Goal: Connect with others: Connect with other users

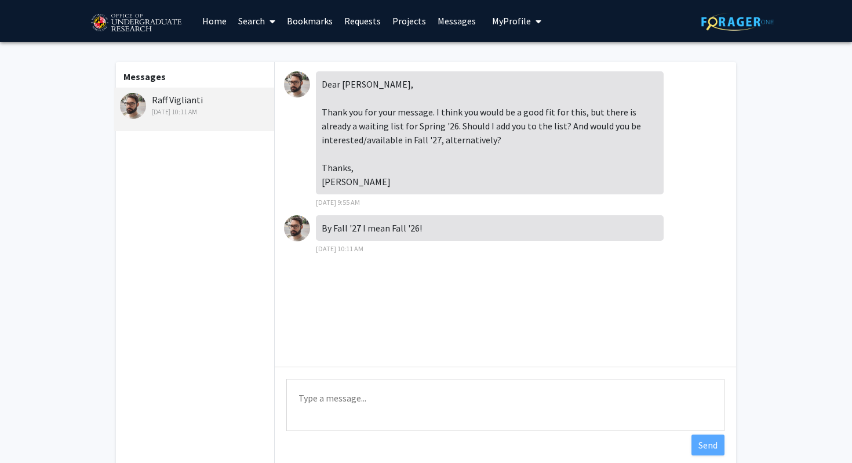
click at [406, 394] on textarea "Type a message" at bounding box center [505, 405] width 438 height 52
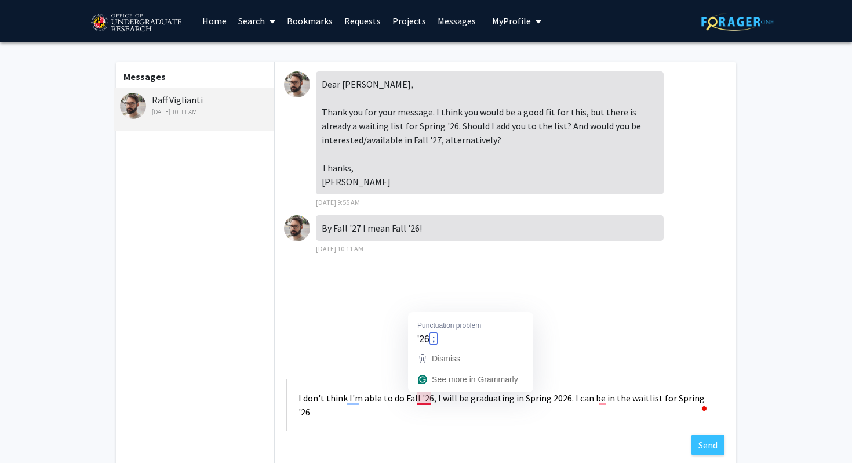
click at [463, 407] on textarea "I don't think I'm able to do Fall '26, I will be graduating in Spring 2026. I c…" at bounding box center [505, 405] width 438 height 52
click at [601, 406] on textarea "I don't think I'm able to do Fall '26, I will be graduating in Spring 2026. I c…" at bounding box center [505, 405] width 438 height 52
click at [473, 424] on textarea "I don't think I'm able to do Fall '26, I will be graduating in Spring 2026. I c…" at bounding box center [505, 405] width 438 height 52
type textarea "I don't think I'm able to do Fall '26, I will be graduating in Spring 2026. I c…"
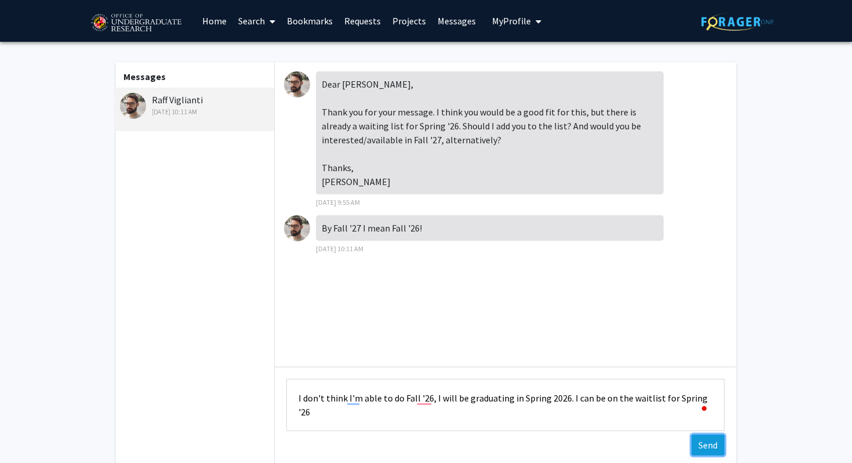
click at [709, 443] on button "Send" at bounding box center [708, 444] width 33 height 21
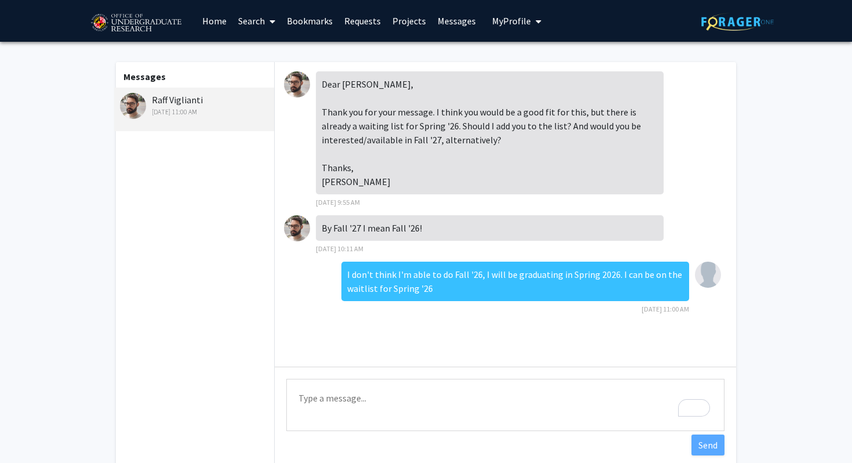
click at [224, 21] on link "Home" at bounding box center [215, 21] width 36 height 41
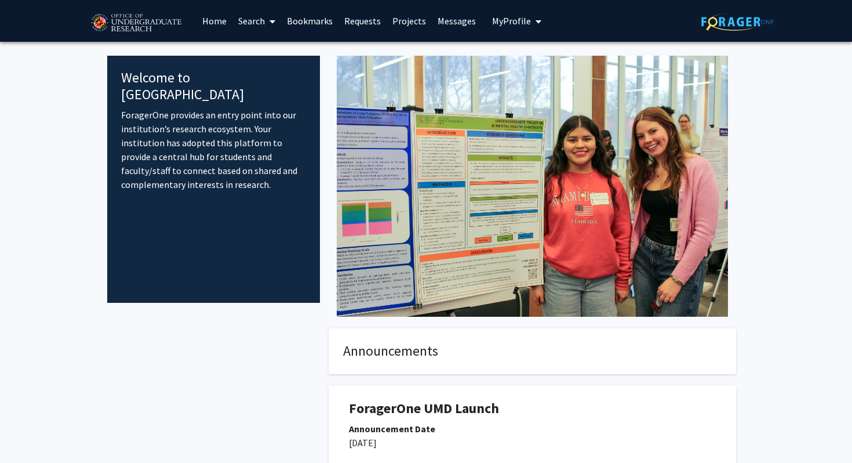
click at [270, 16] on span at bounding box center [270, 21] width 10 height 41
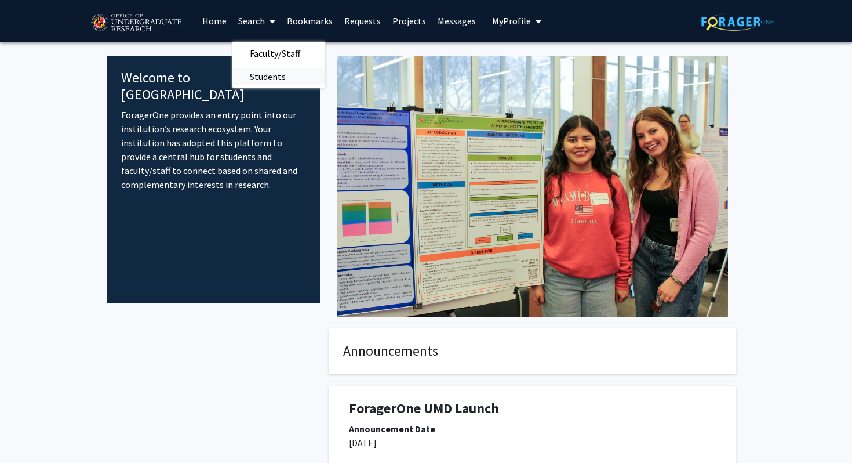
click at [293, 75] on span "Students" at bounding box center [267, 76] width 71 height 23
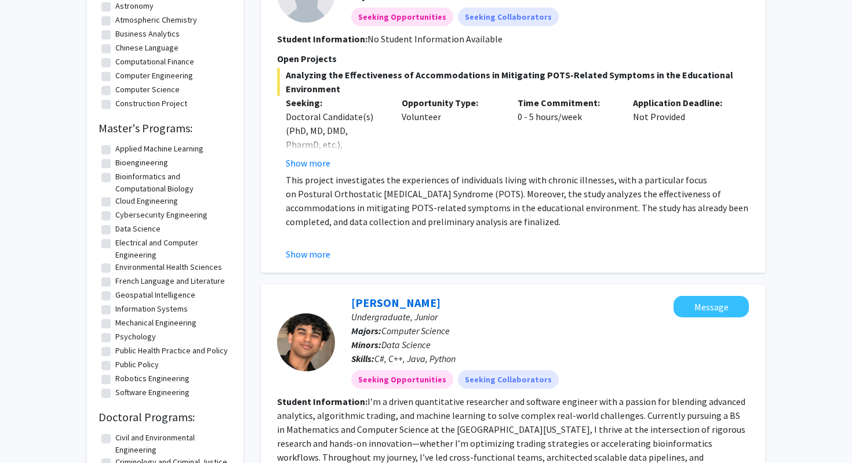
scroll to position [630, 0]
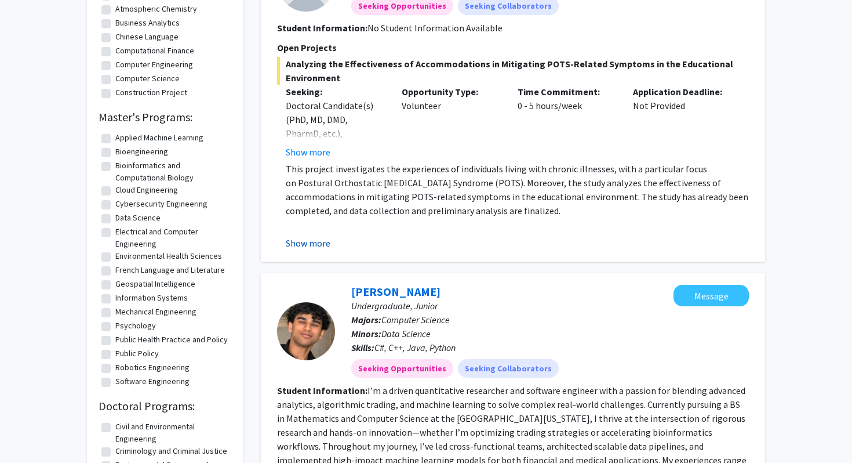
click at [322, 239] on button "Show more" at bounding box center [308, 243] width 45 height 14
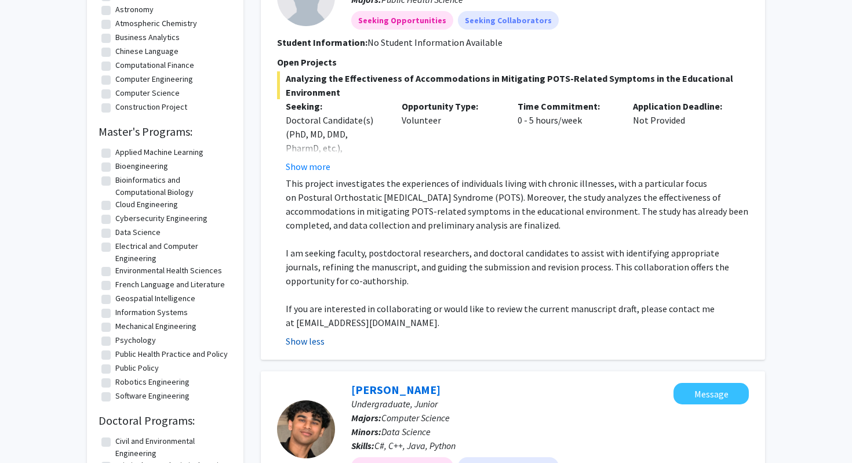
scroll to position [0, 0]
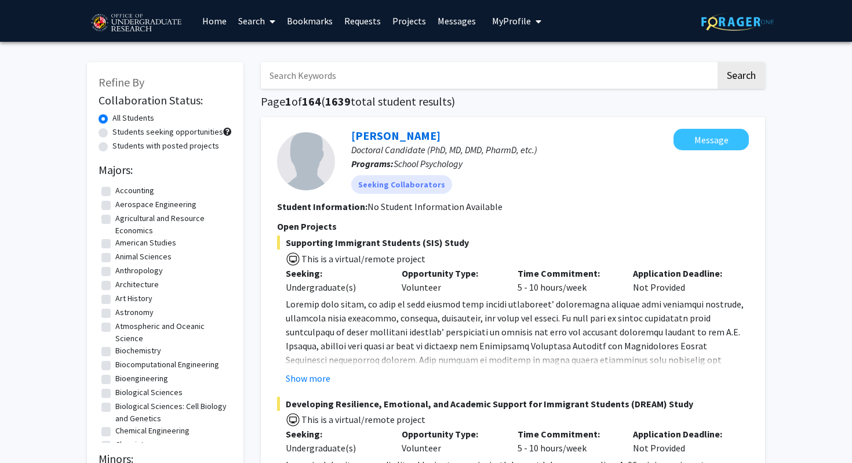
click at [160, 130] on label "Students seeking opportunities" at bounding box center [167, 132] width 111 height 12
click at [120, 130] on input "Students seeking opportunities" at bounding box center [116, 130] width 8 height 8
radio input "true"
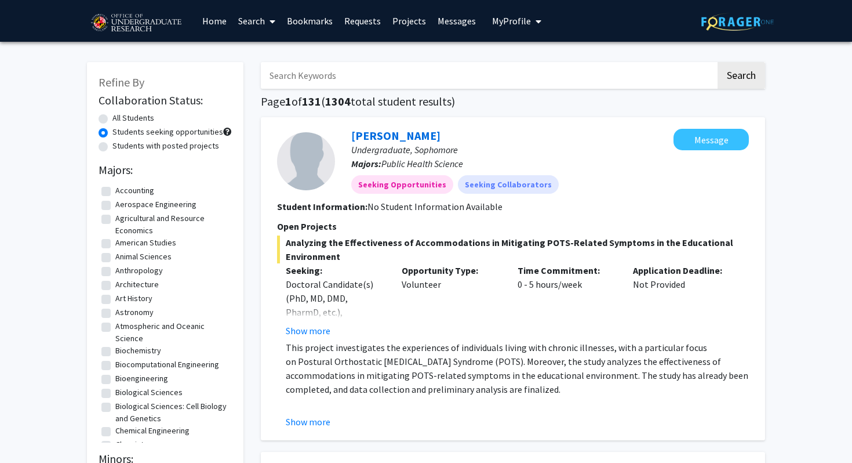
click at [151, 133] on label "Students seeking opportunities" at bounding box center [167, 132] width 111 height 12
click at [120, 133] on input "Students seeking opportunities" at bounding box center [116, 130] width 8 height 8
click at [266, 23] on span at bounding box center [270, 21] width 10 height 41
click at [263, 50] on span "Faculty/Staff" at bounding box center [274, 53] width 85 height 23
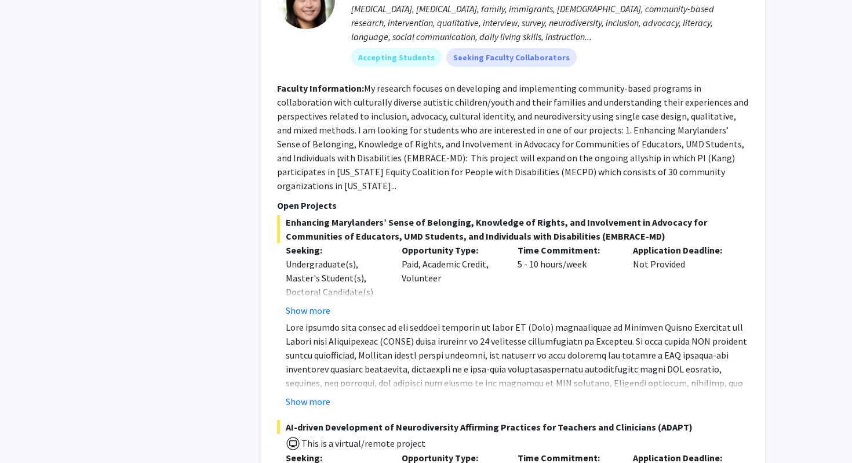
scroll to position [2106, 0]
click at [308, 304] on button "Show more" at bounding box center [308, 311] width 45 height 14
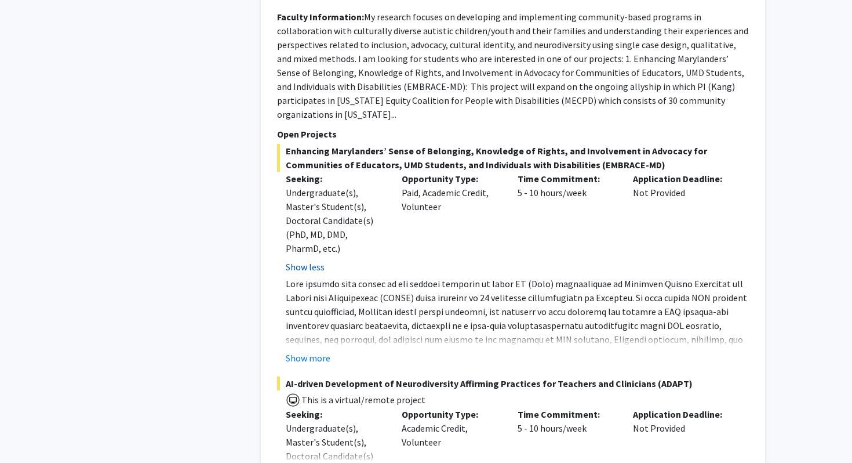
scroll to position [2182, 0]
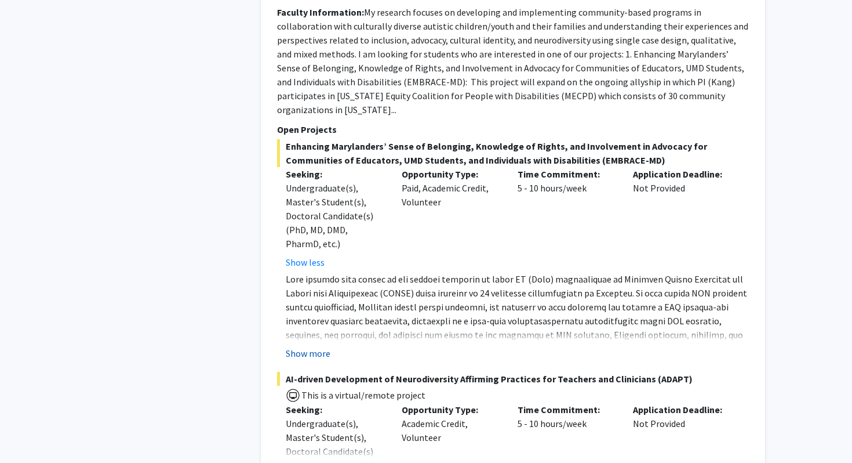
click at [311, 346] on button "Show more" at bounding box center [308, 353] width 45 height 14
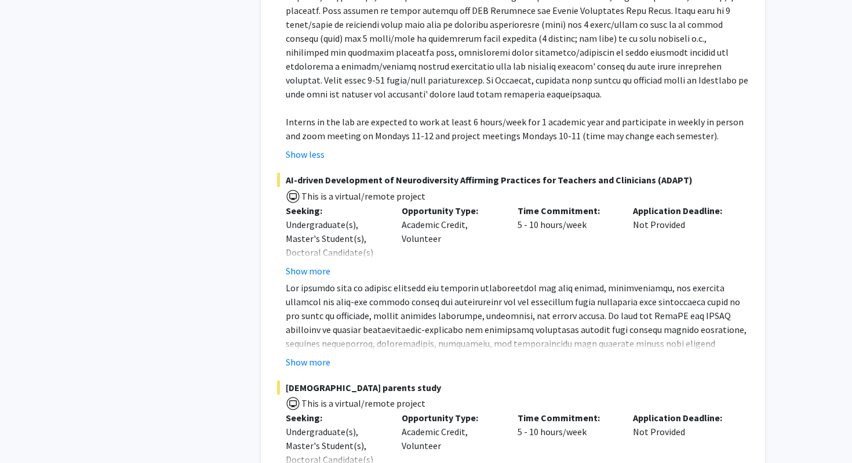
scroll to position [2535, 0]
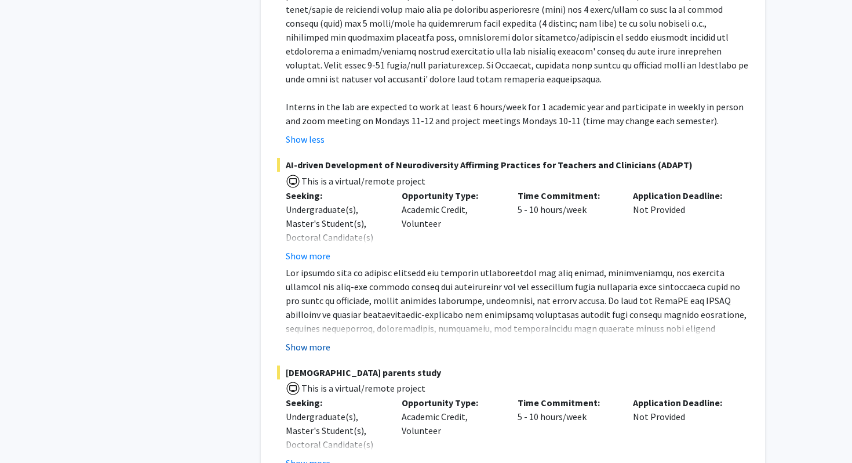
click at [313, 340] on button "Show more" at bounding box center [308, 347] width 45 height 14
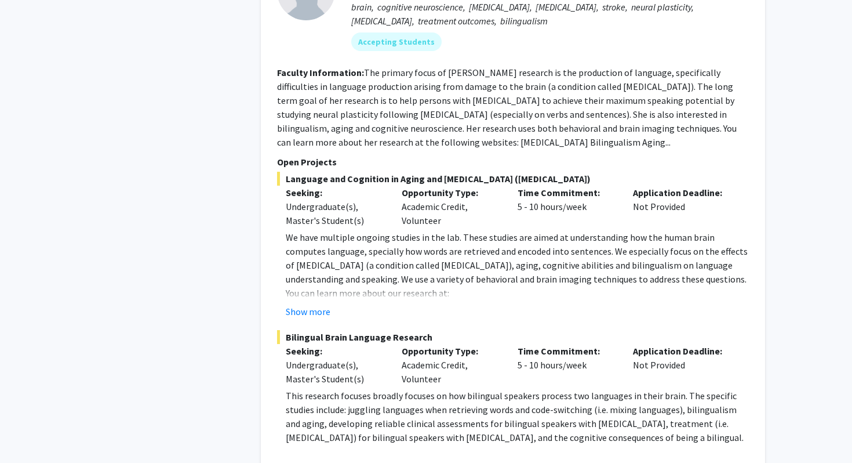
scroll to position [5001, 0]
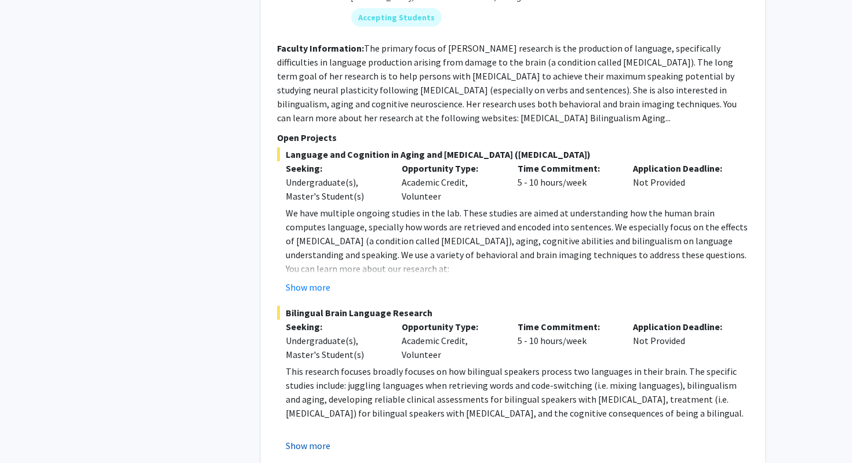
click at [306, 438] on button "Show more" at bounding box center [308, 445] width 45 height 14
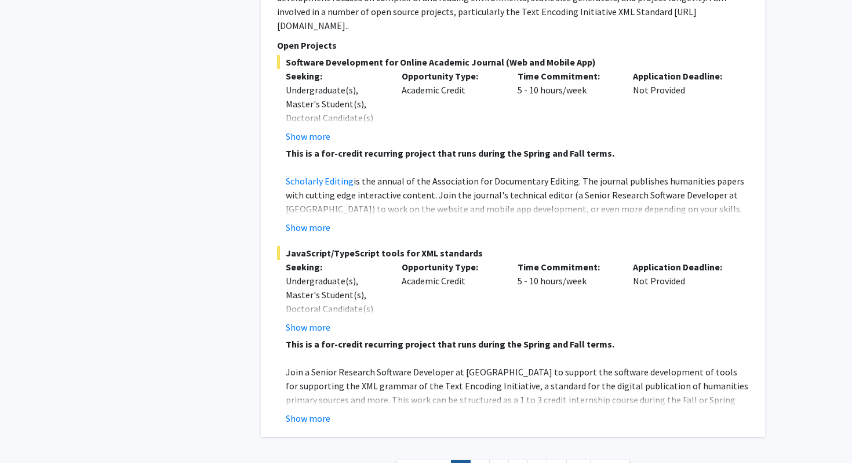
scroll to position [5784, 0]
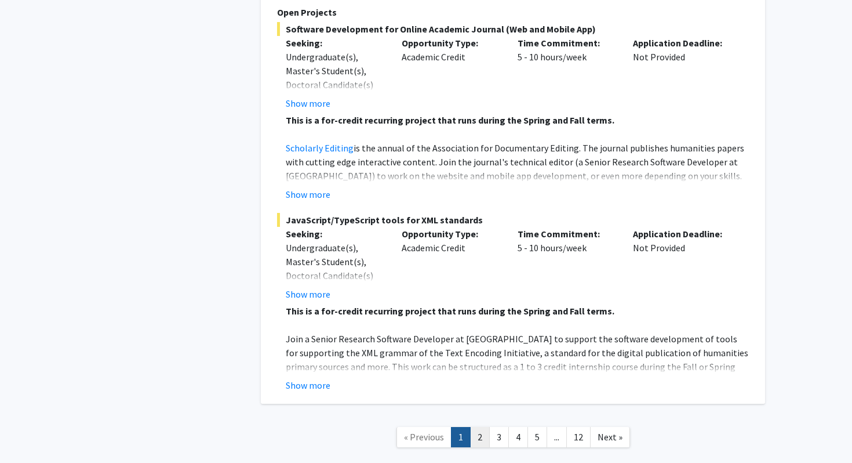
click at [478, 427] on link "2" at bounding box center [480, 437] width 20 height 20
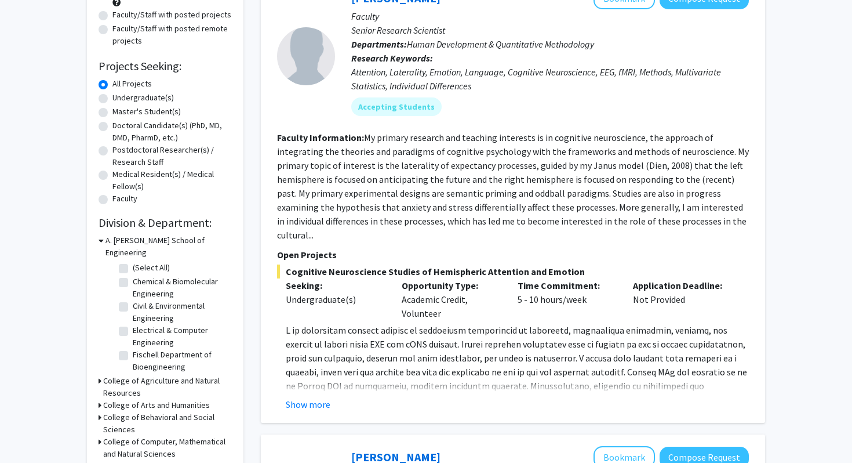
scroll to position [147, 0]
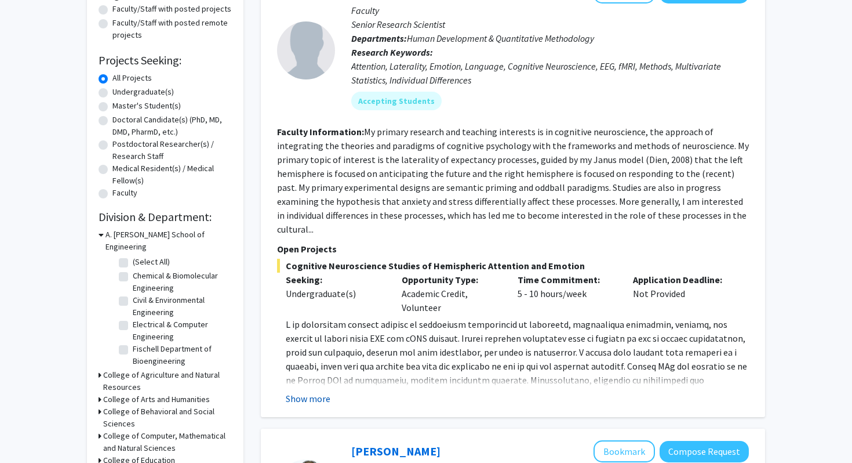
click at [306, 391] on button "Show more" at bounding box center [308, 398] width 45 height 14
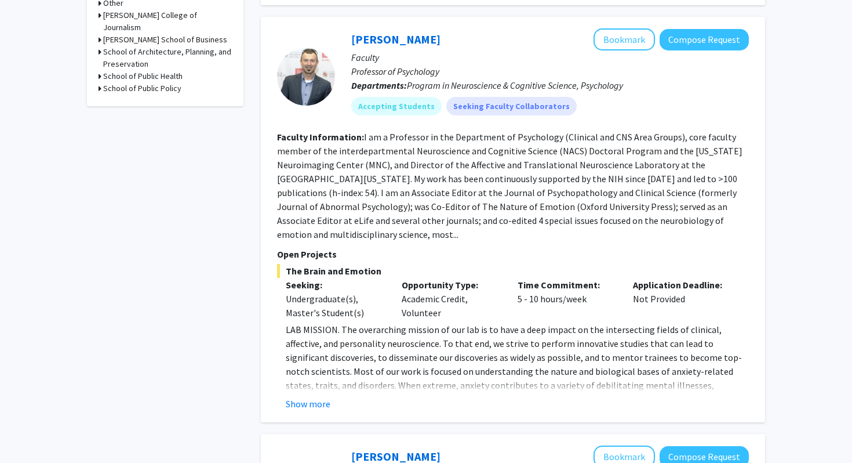
scroll to position [630, 0]
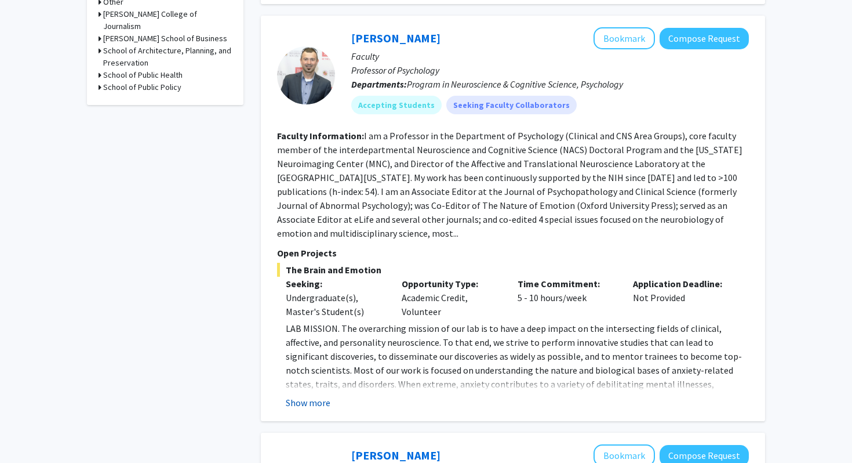
click at [307, 395] on button "Show more" at bounding box center [308, 402] width 45 height 14
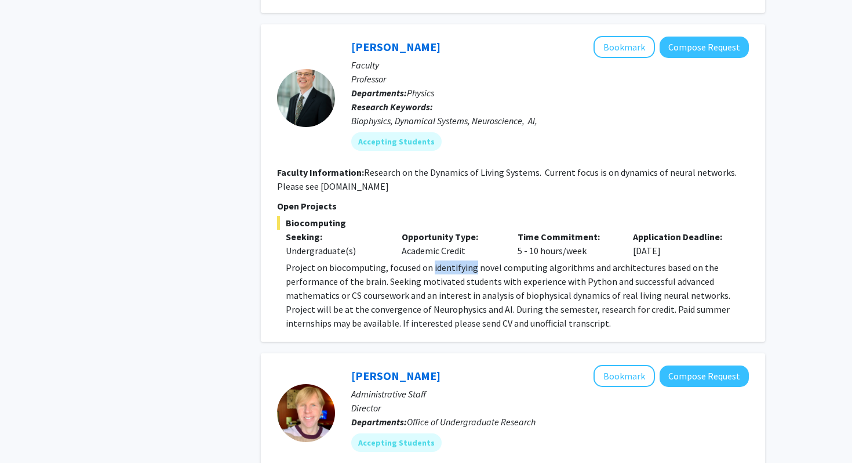
scroll to position [1193, 0]
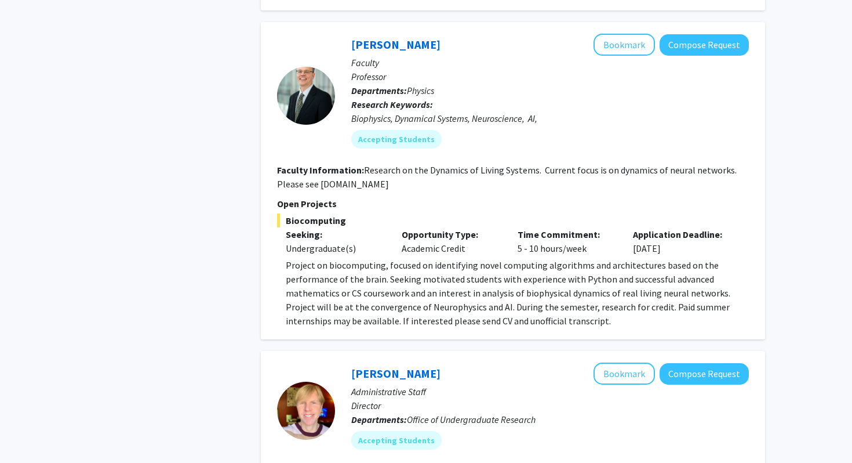
click at [424, 197] on p "Open Projects" at bounding box center [513, 204] width 472 height 14
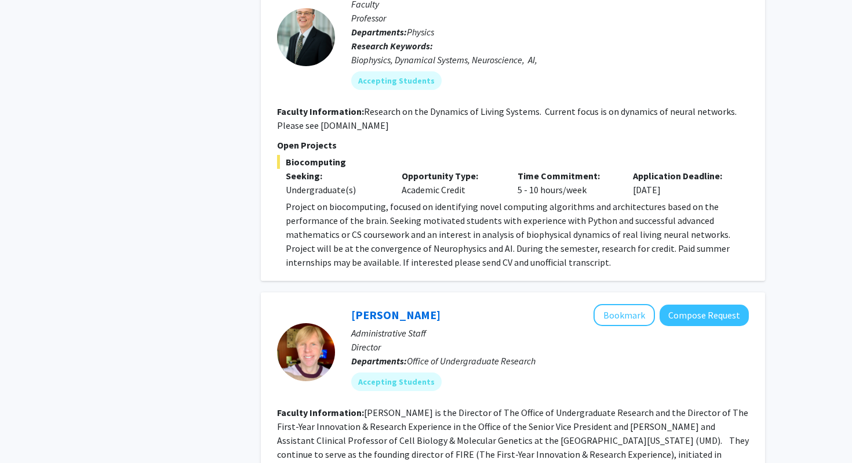
scroll to position [1253, 0]
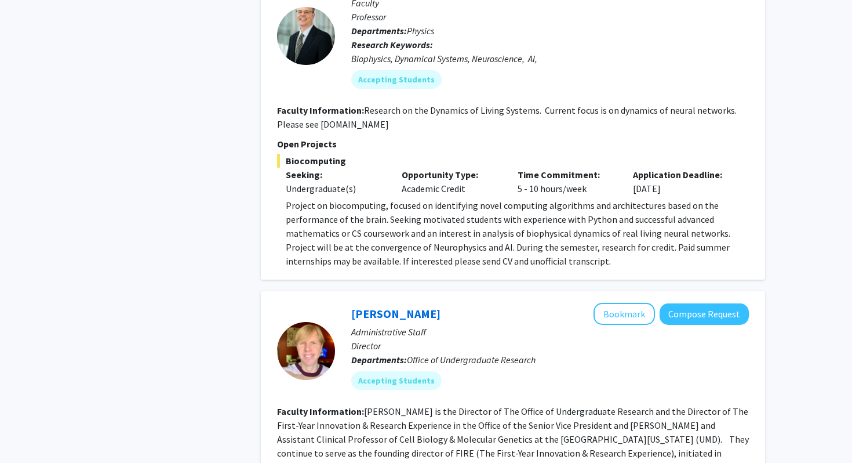
click at [428, 220] on p "Project on biocomputing, focused on identifying novel computing algorithms and …" at bounding box center [517, 233] width 463 height 70
copy p "Neurophysics"
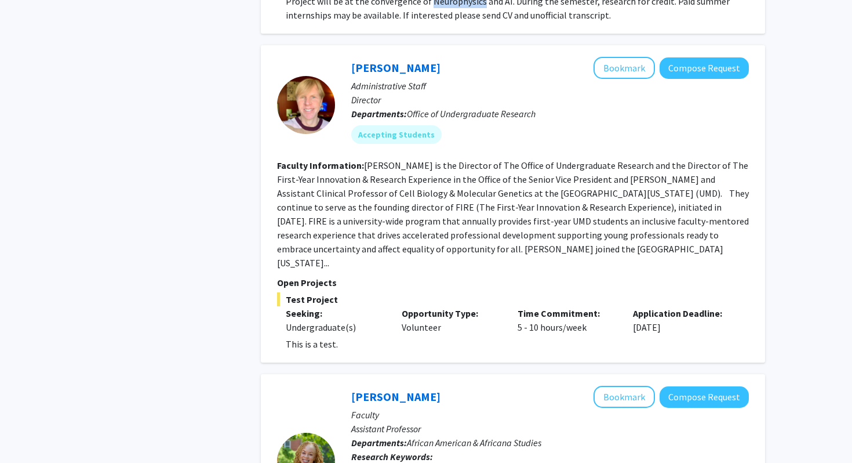
scroll to position [1498, 0]
click at [698, 58] on button "Compose Request" at bounding box center [704, 68] width 89 height 21
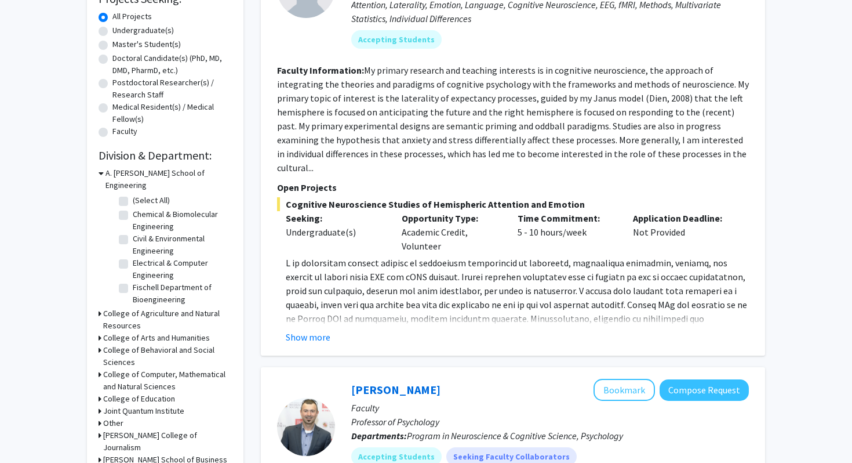
scroll to position [213, 0]
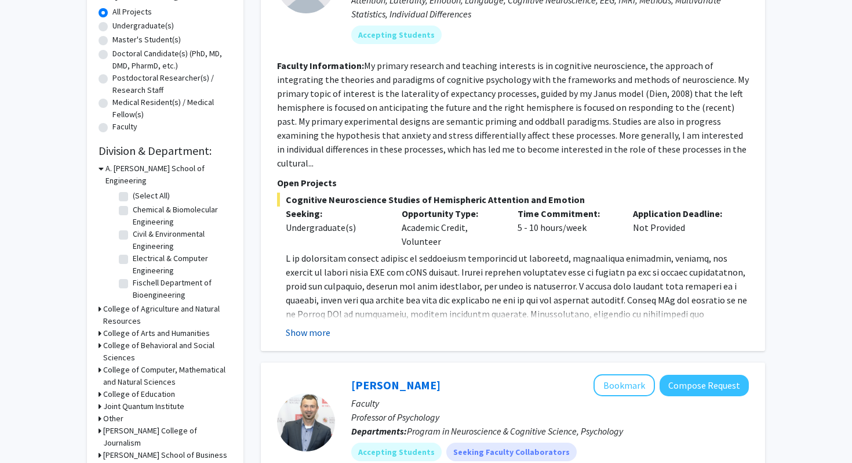
click at [309, 325] on button "Show more" at bounding box center [308, 332] width 45 height 14
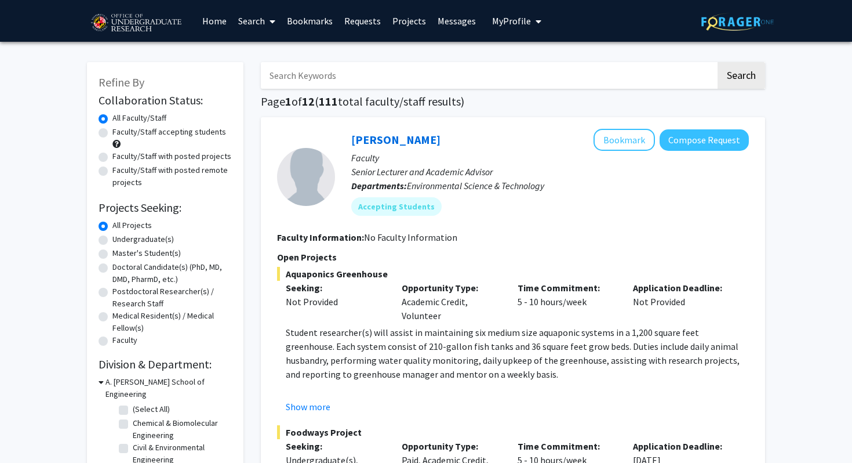
click at [517, 37] on button "My Profile" at bounding box center [517, 21] width 56 height 42
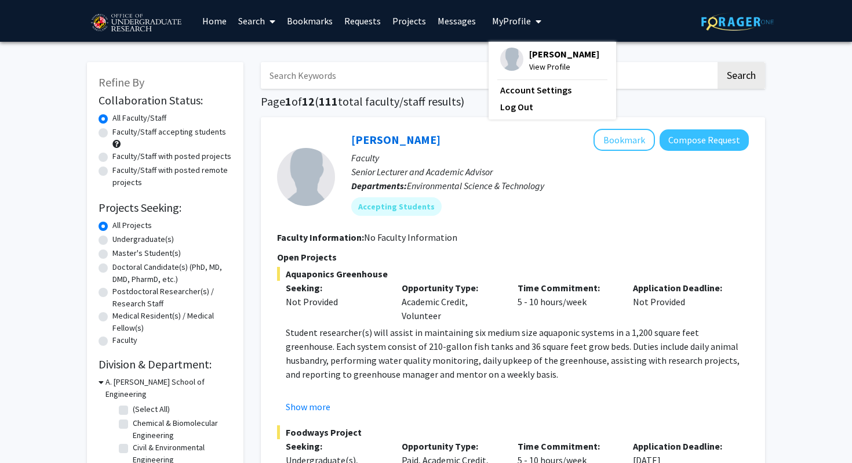
click at [456, 26] on link "Messages" at bounding box center [457, 21] width 50 height 41
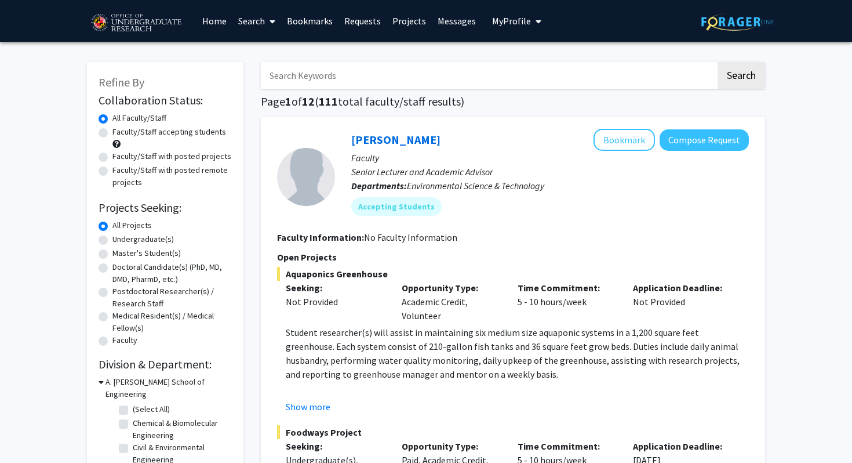
click at [416, 75] on input "Search Keywords" at bounding box center [488, 75] width 455 height 27
type input "raff"
click at [718, 62] on button "Search" at bounding box center [742, 75] width 48 height 27
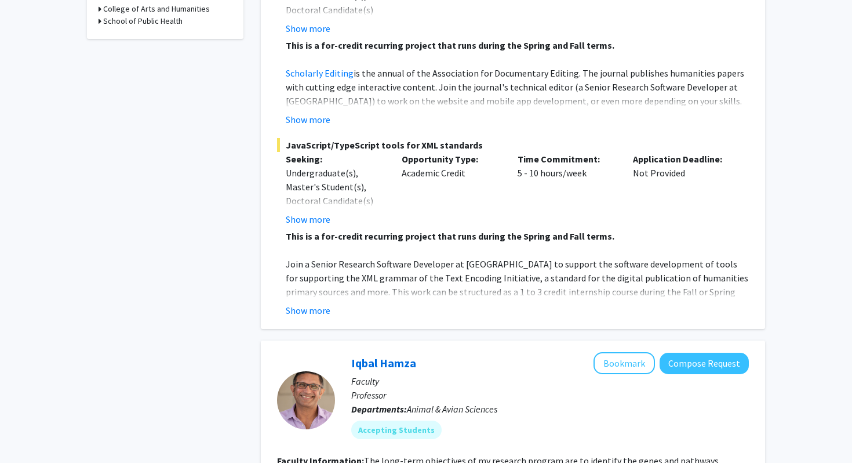
scroll to position [417, 0]
click at [312, 303] on button "Show more" at bounding box center [308, 310] width 45 height 14
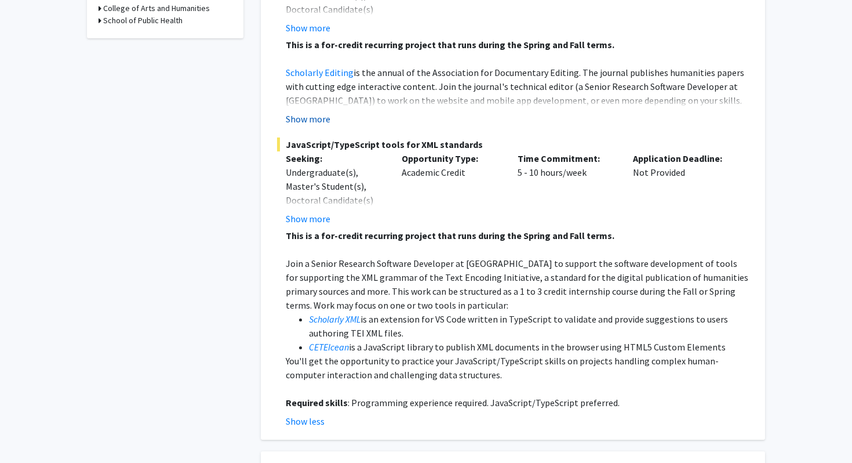
click at [317, 112] on button "Show more" at bounding box center [308, 119] width 45 height 14
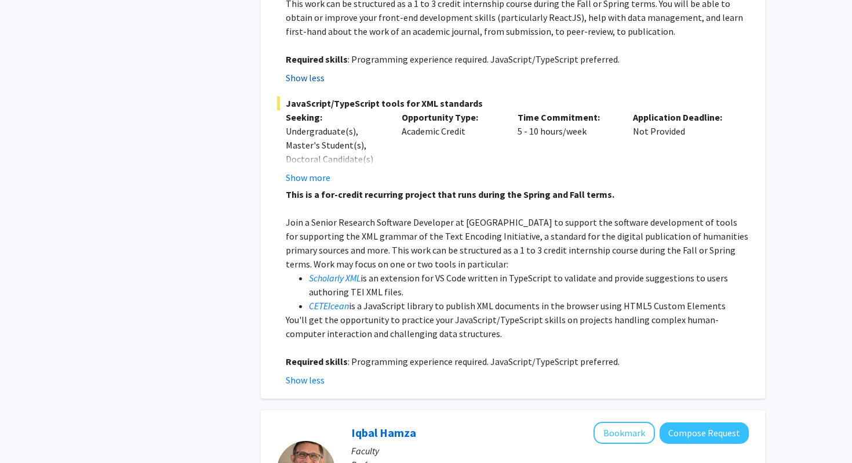
scroll to position [526, 0]
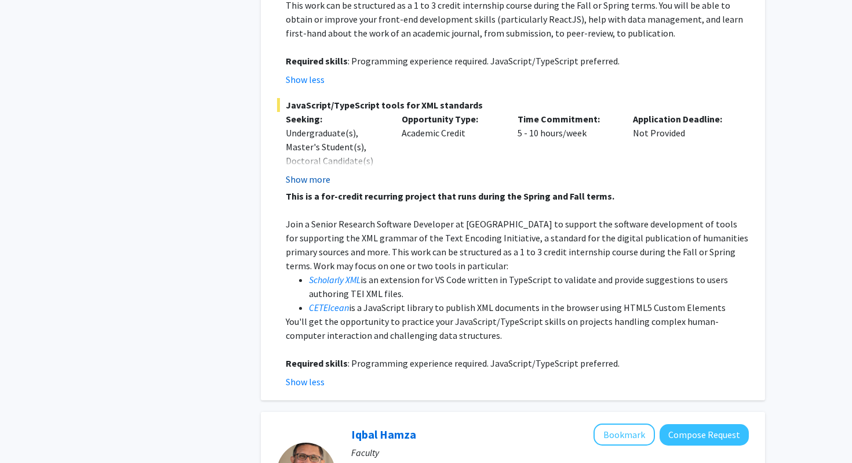
click at [305, 172] on button "Show more" at bounding box center [308, 179] width 45 height 14
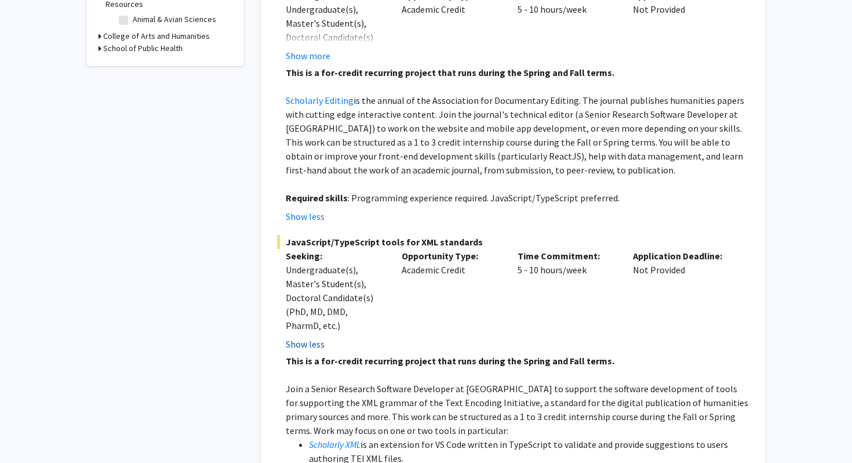
scroll to position [393, 0]
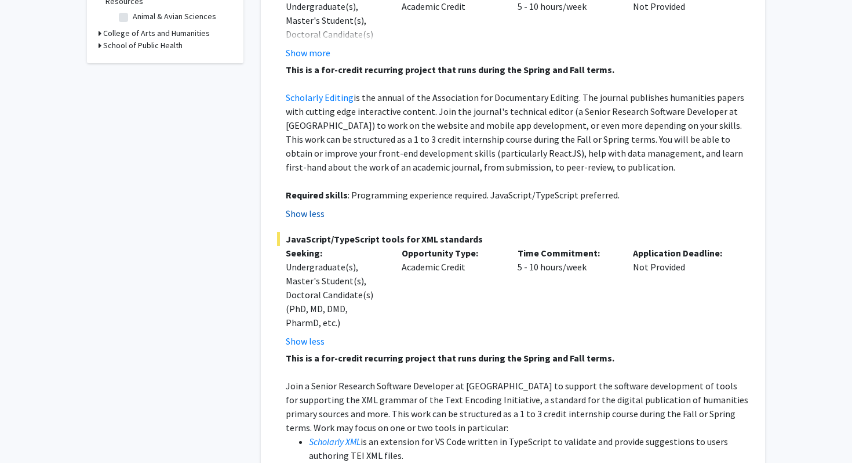
click at [295, 206] on button "Show less" at bounding box center [305, 213] width 39 height 14
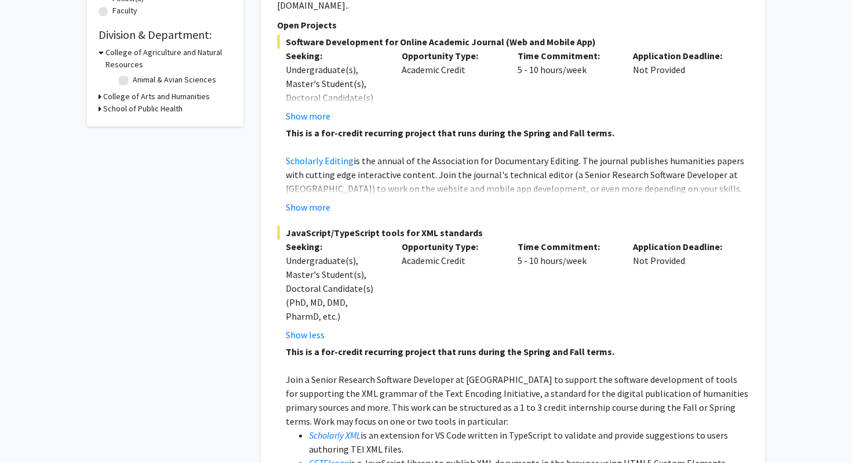
scroll to position [330, 0]
click at [313, 199] on button "Show more" at bounding box center [308, 206] width 45 height 14
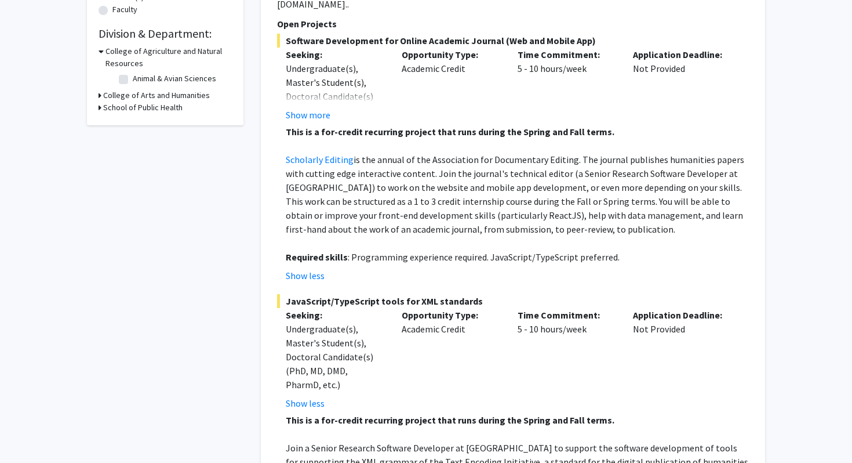
click at [306, 34] on span "Software Development for Online Academic Journal (Web and Mobile App)" at bounding box center [513, 41] width 472 height 14
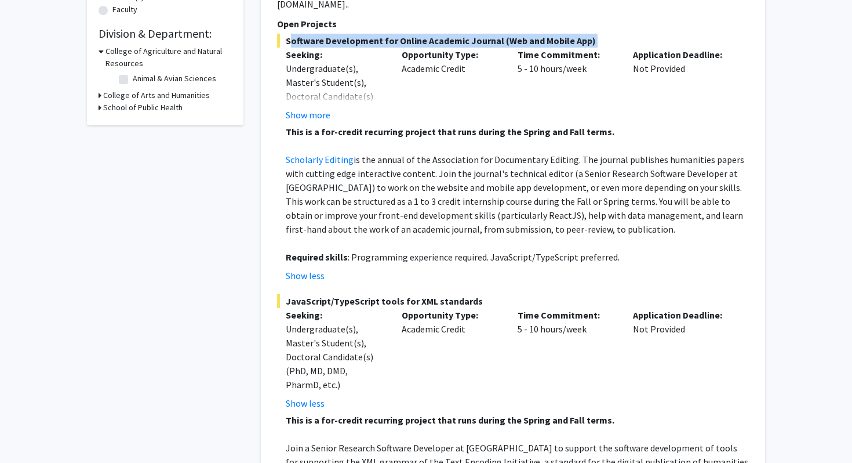
click at [306, 34] on span "Software Development for Online Academic Journal (Web and Mobile App)" at bounding box center [513, 41] width 472 height 14
copy span "Software Development for Online Academic Journal (Web and Mobile App)"
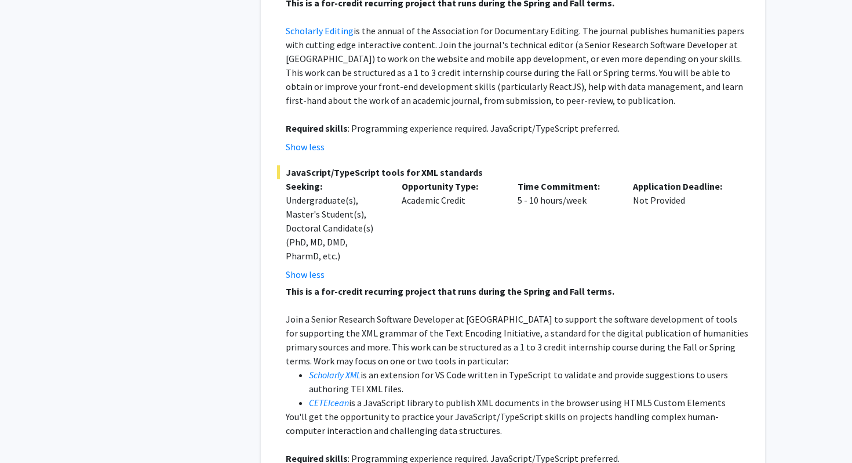
scroll to position [445, 0]
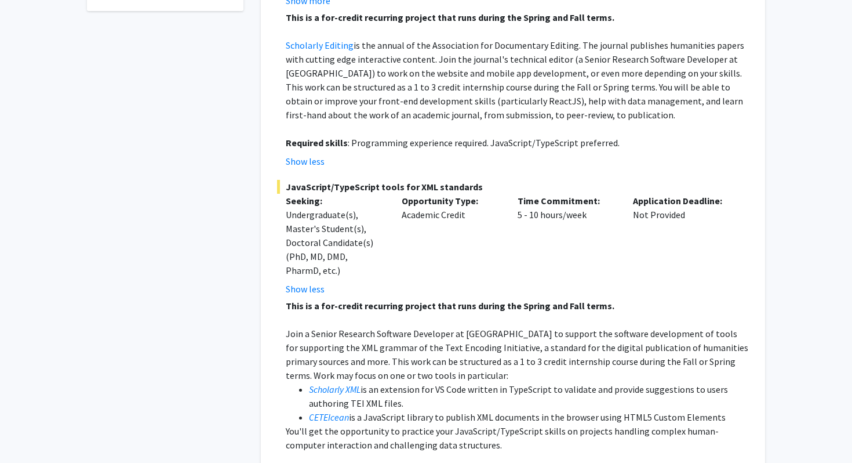
click at [381, 180] on span "JavaScript/TypeScript tools for XML standards" at bounding box center [513, 187] width 472 height 14
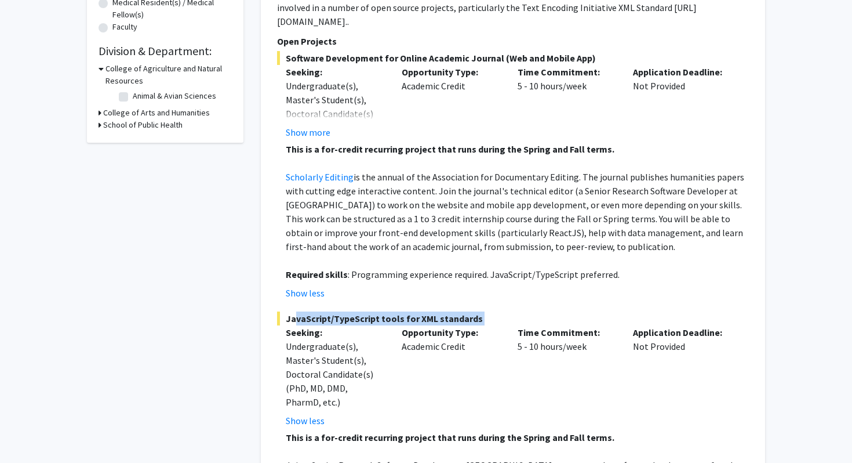
scroll to position [318, 0]
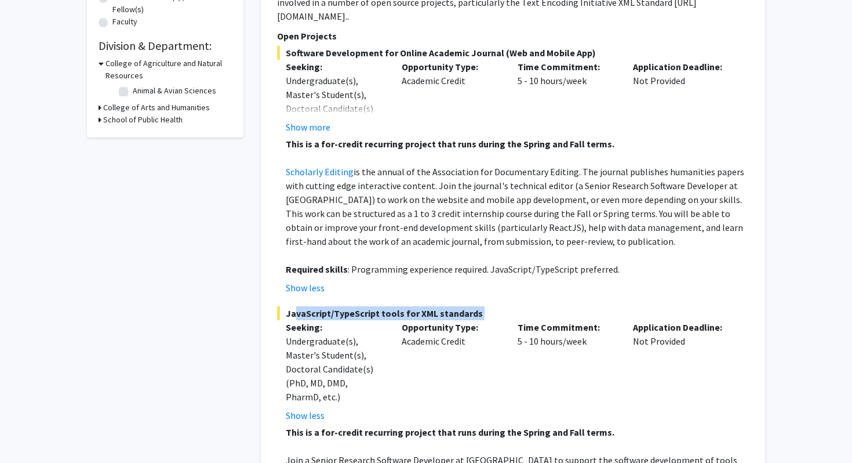
click at [289, 306] on span "JavaScript/TypeScript tools for XML standards" at bounding box center [513, 313] width 472 height 14
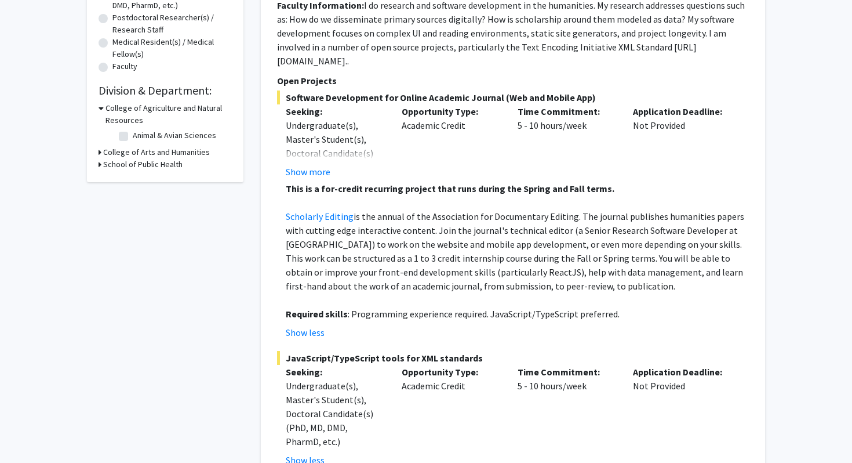
scroll to position [274, 0]
click at [312, 164] on button "Show more" at bounding box center [308, 171] width 45 height 14
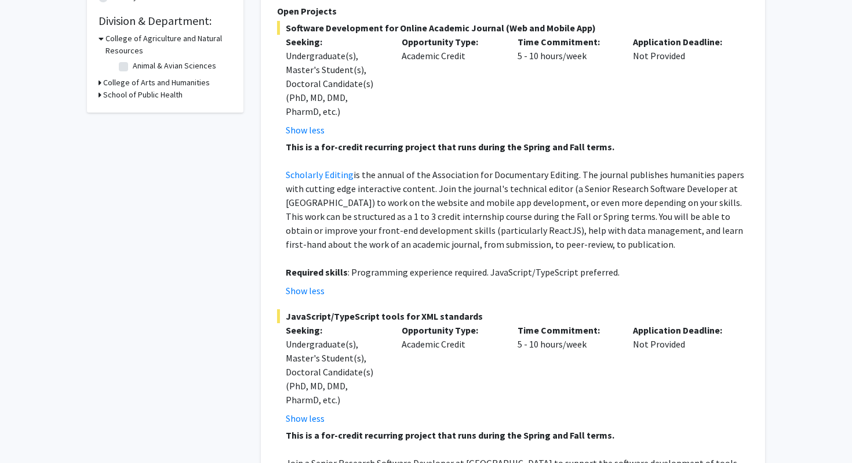
scroll to position [366, 0]
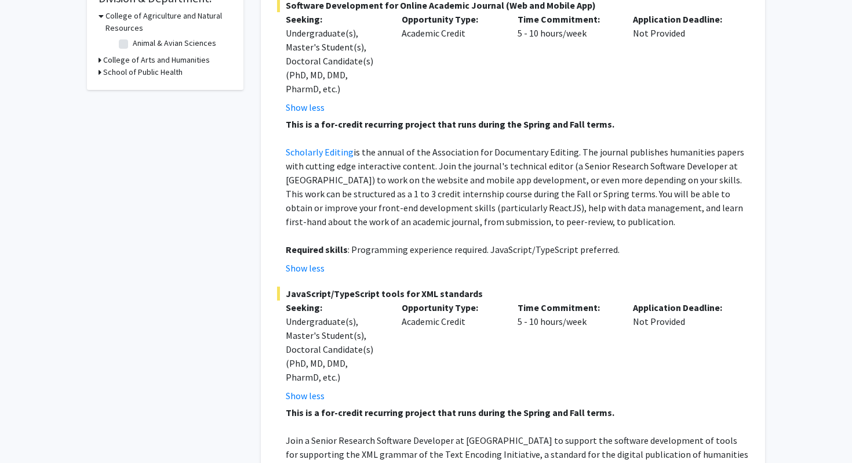
click at [319, 244] on strong "Required skills" at bounding box center [317, 250] width 62 height 12
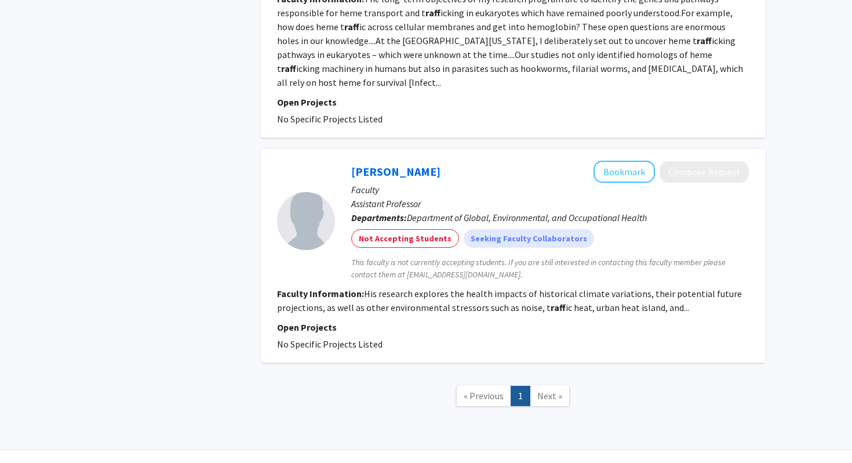
scroll to position [0, 0]
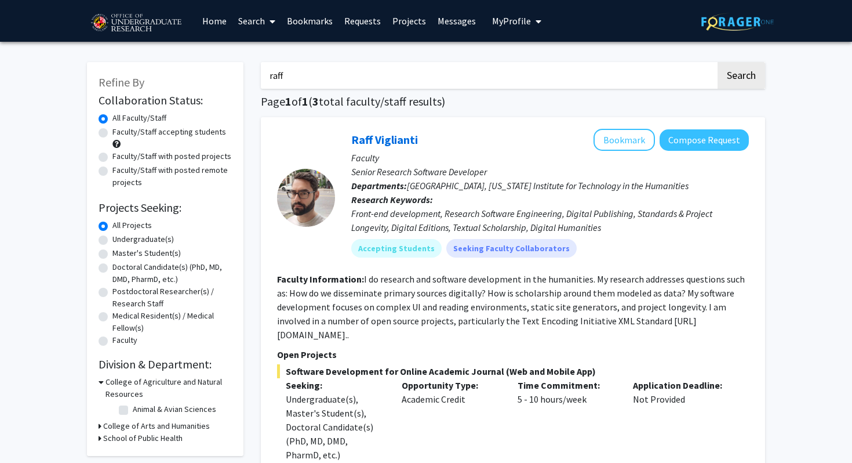
click at [333, 85] on input "raff" at bounding box center [488, 75] width 455 height 27
click at [718, 62] on button "Search" at bounding box center [742, 75] width 48 height 27
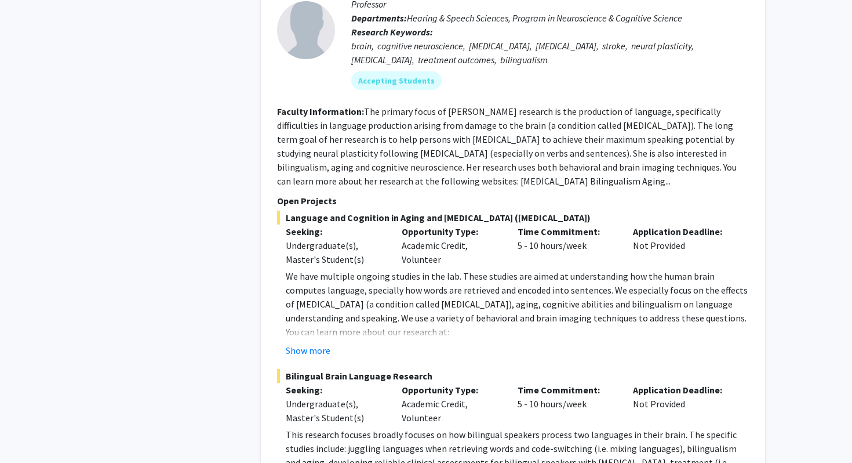
scroll to position [5423, 0]
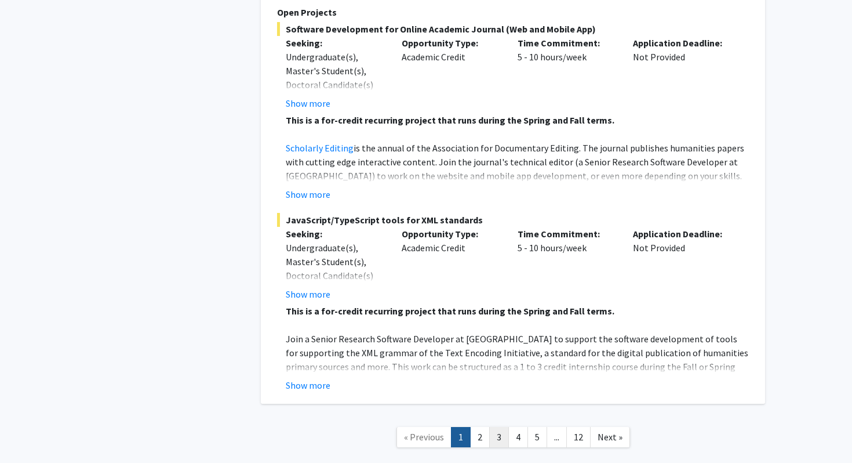
click at [499, 427] on link "3" at bounding box center [499, 437] width 20 height 20
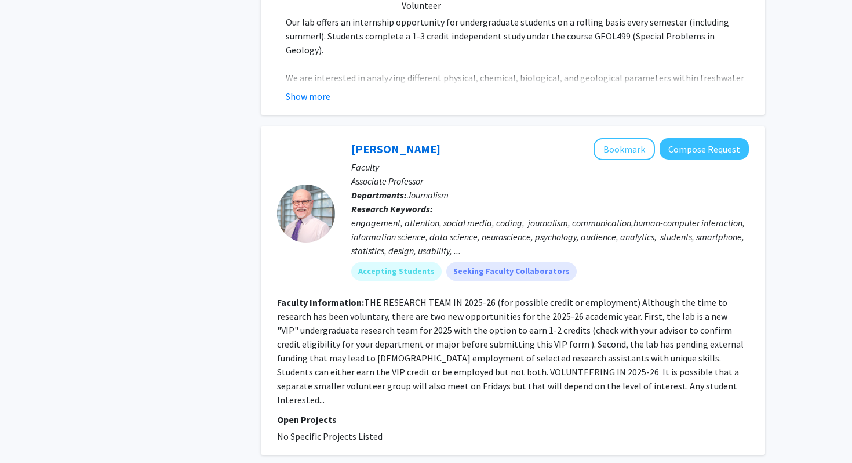
scroll to position [3116, 0]
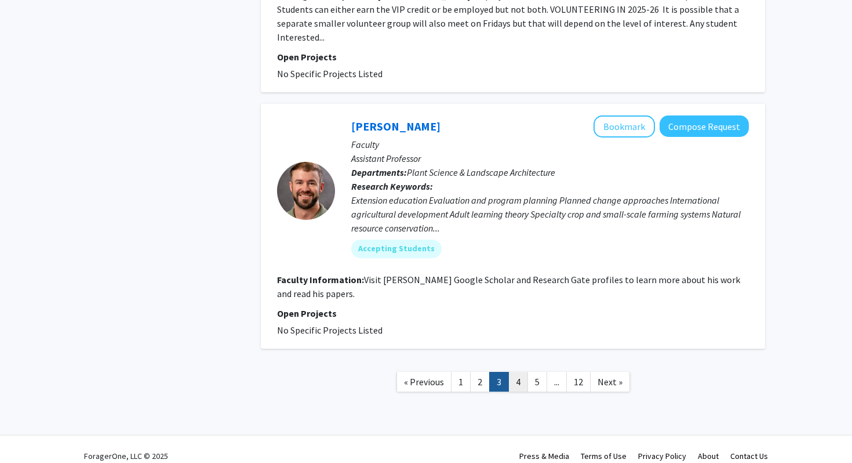
click at [522, 372] on link "4" at bounding box center [518, 382] width 20 height 20
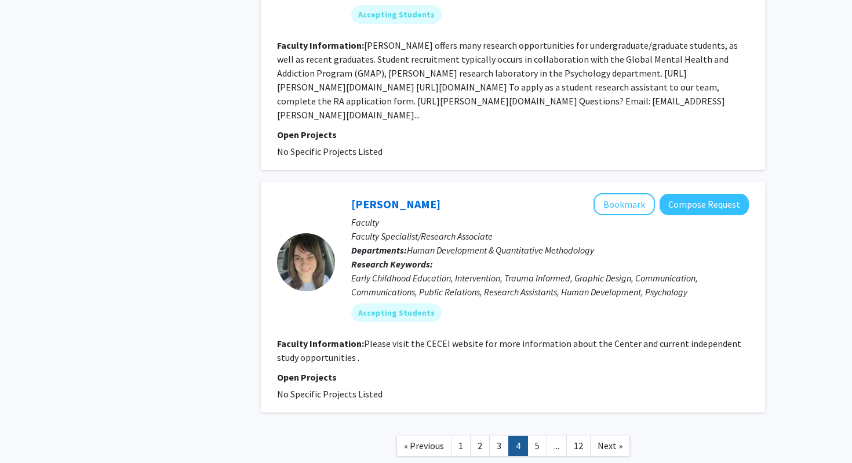
scroll to position [2630, 0]
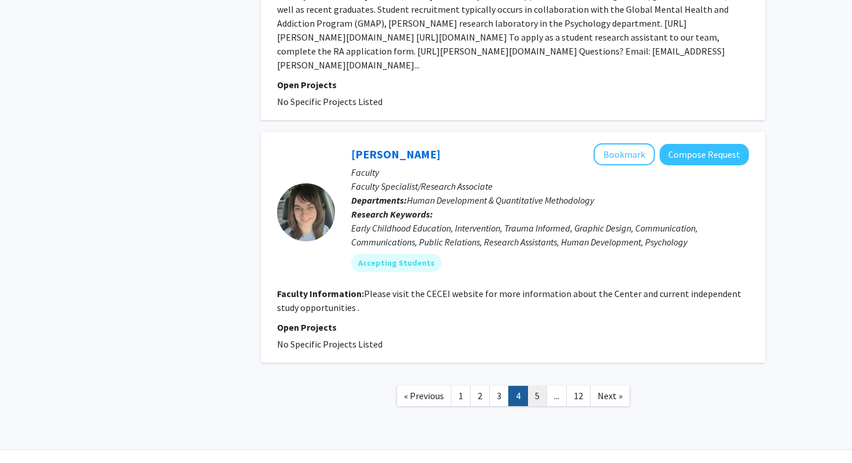
click at [540, 386] on link "5" at bounding box center [538, 396] width 20 height 20
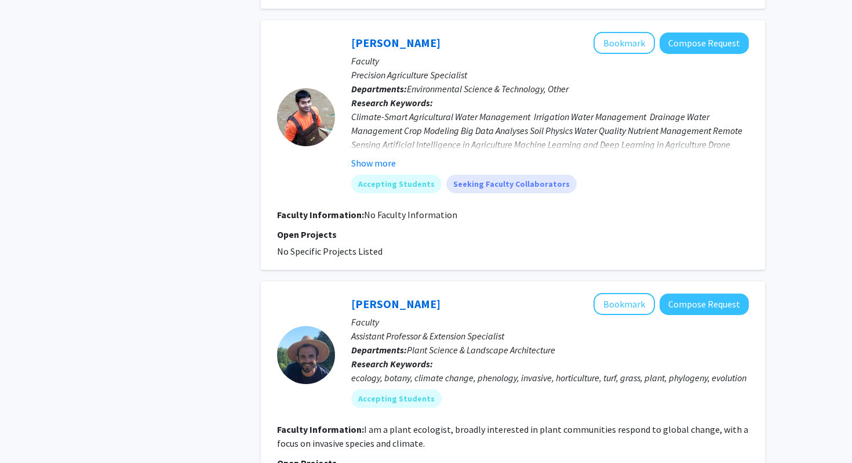
scroll to position [1211, 0]
click at [381, 158] on button "Show more" at bounding box center [373, 164] width 45 height 14
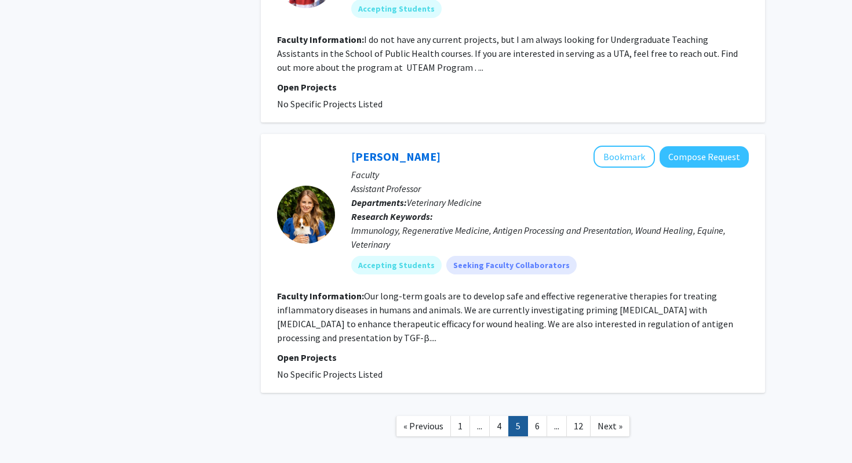
scroll to position [2102, 0]
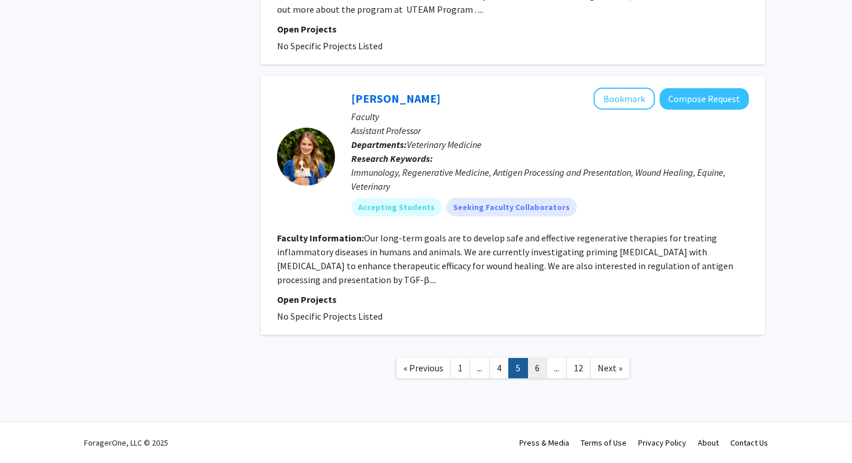
click at [539, 369] on link "6" at bounding box center [538, 368] width 20 height 20
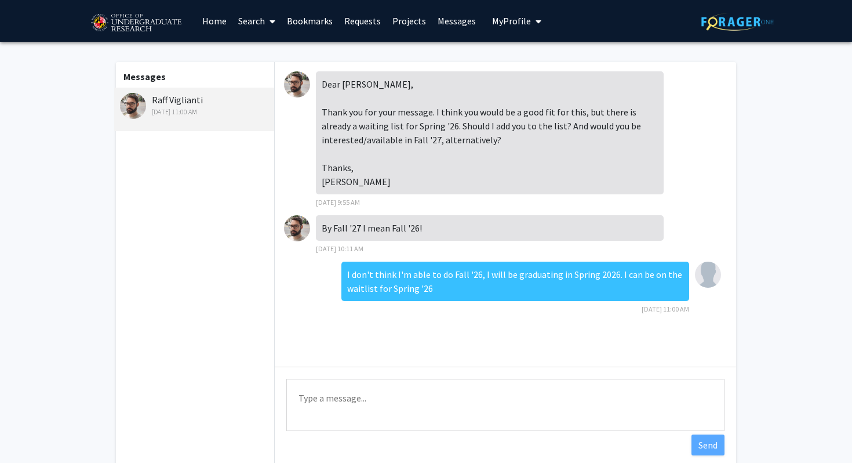
click at [402, 187] on div "Dear [PERSON_NAME], Thank you for your message. I think you would be a good fit…" at bounding box center [490, 132] width 348 height 123
click at [299, 222] on img at bounding box center [297, 228] width 26 height 26
click at [291, 91] on img at bounding box center [297, 84] width 26 height 26
click at [195, 96] on div "Raff Viglianti Sep 11, 2025 11:00 AM" at bounding box center [195, 105] width 151 height 24
click at [299, 226] on img at bounding box center [297, 228] width 26 height 26
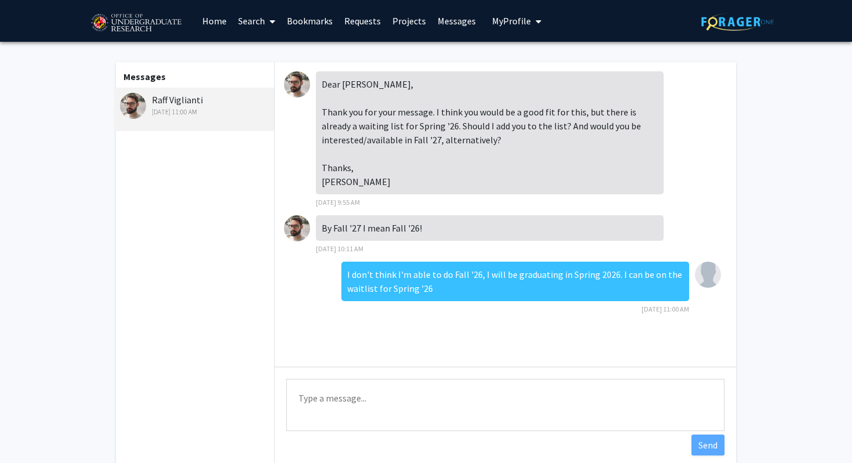
click at [175, 97] on div "Raff Viglianti Sep 11, 2025 11:00 AM" at bounding box center [195, 105] width 151 height 24
click at [409, 24] on link "Projects" at bounding box center [409, 21] width 45 height 41
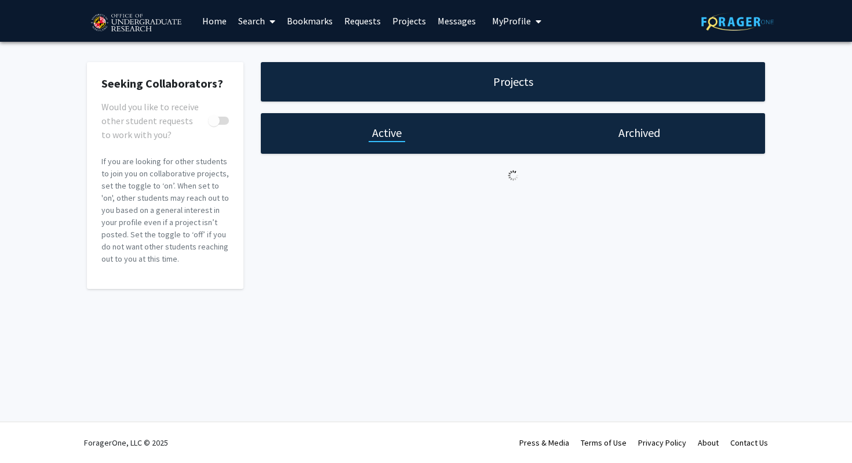
click at [354, 24] on link "Requests" at bounding box center [363, 21] width 48 height 41
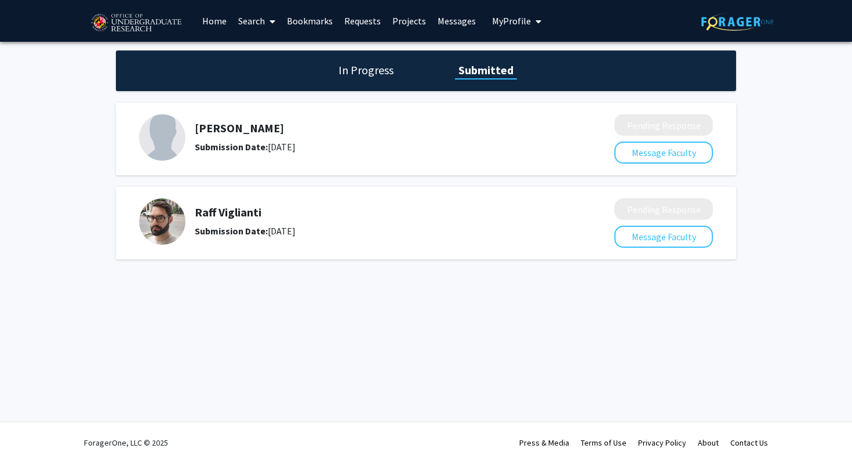
click at [164, 225] on img at bounding box center [162, 221] width 46 height 46
click at [629, 238] on button "Message Faculty" at bounding box center [664, 237] width 99 height 22
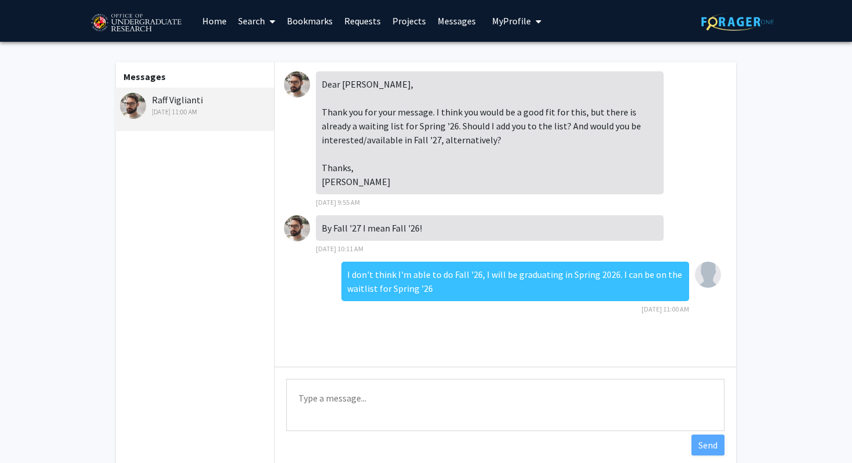
click at [373, 426] on textarea "Type a message" at bounding box center [505, 405] width 438 height 52
paste textarea "Software Development for Online Academic Journal (Web and Mobile App)"
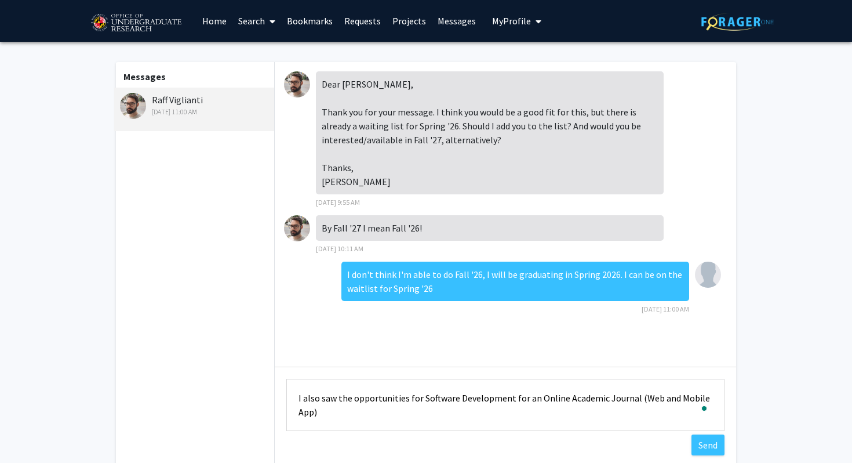
click at [532, 391] on textarea "I also saw the opportunities for Software Development for an Online Academic Jo…" at bounding box center [505, 405] width 438 height 52
click at [491, 402] on textarea "I also saw the opportunities for Software Development for an Online Academic Jo…" at bounding box center [505, 405] width 438 height 52
click at [427, 417] on textarea "I also saw the opportunities for Software Development for an Online Academic Jo…" at bounding box center [505, 405] width 438 height 52
click at [475, 416] on textarea "I also saw the opportunities for Software Development for an Online Academic Jo…" at bounding box center [505, 405] width 438 height 52
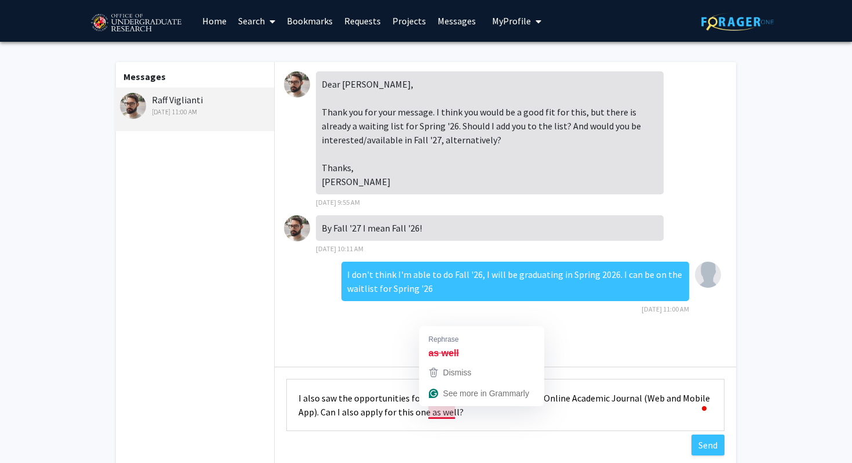
click at [480, 427] on textarea "I also saw the opportunities for Software Development for an Online Academic Jo…" at bounding box center [505, 405] width 438 height 52
click at [502, 421] on textarea "I also saw the opportunities for Software Development for an Online Academic Jo…" at bounding box center [505, 405] width 438 height 52
type textarea "I also saw the opportunities for Software Development for an Online Academic Jo…"
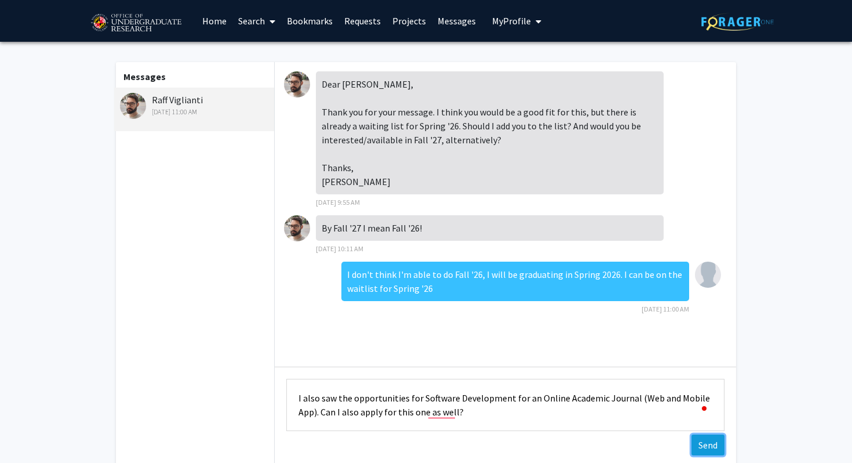
click at [708, 439] on button "Send" at bounding box center [708, 444] width 33 height 21
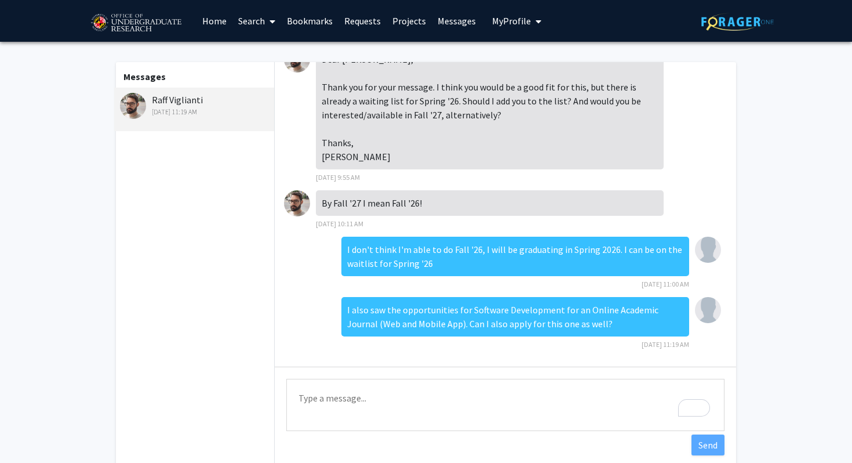
scroll to position [66, 0]
